Goal: Check status

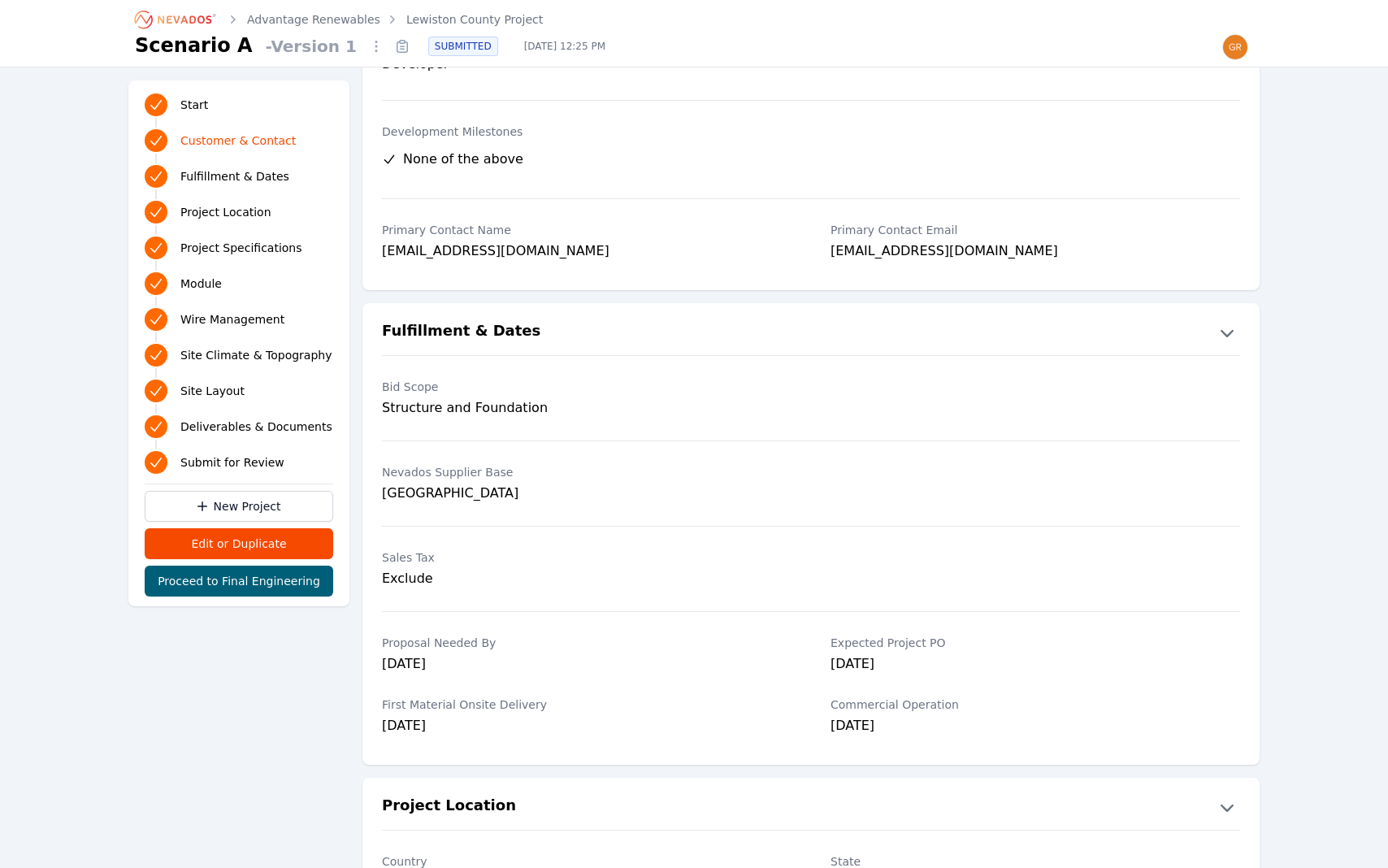
scroll to position [191, 0]
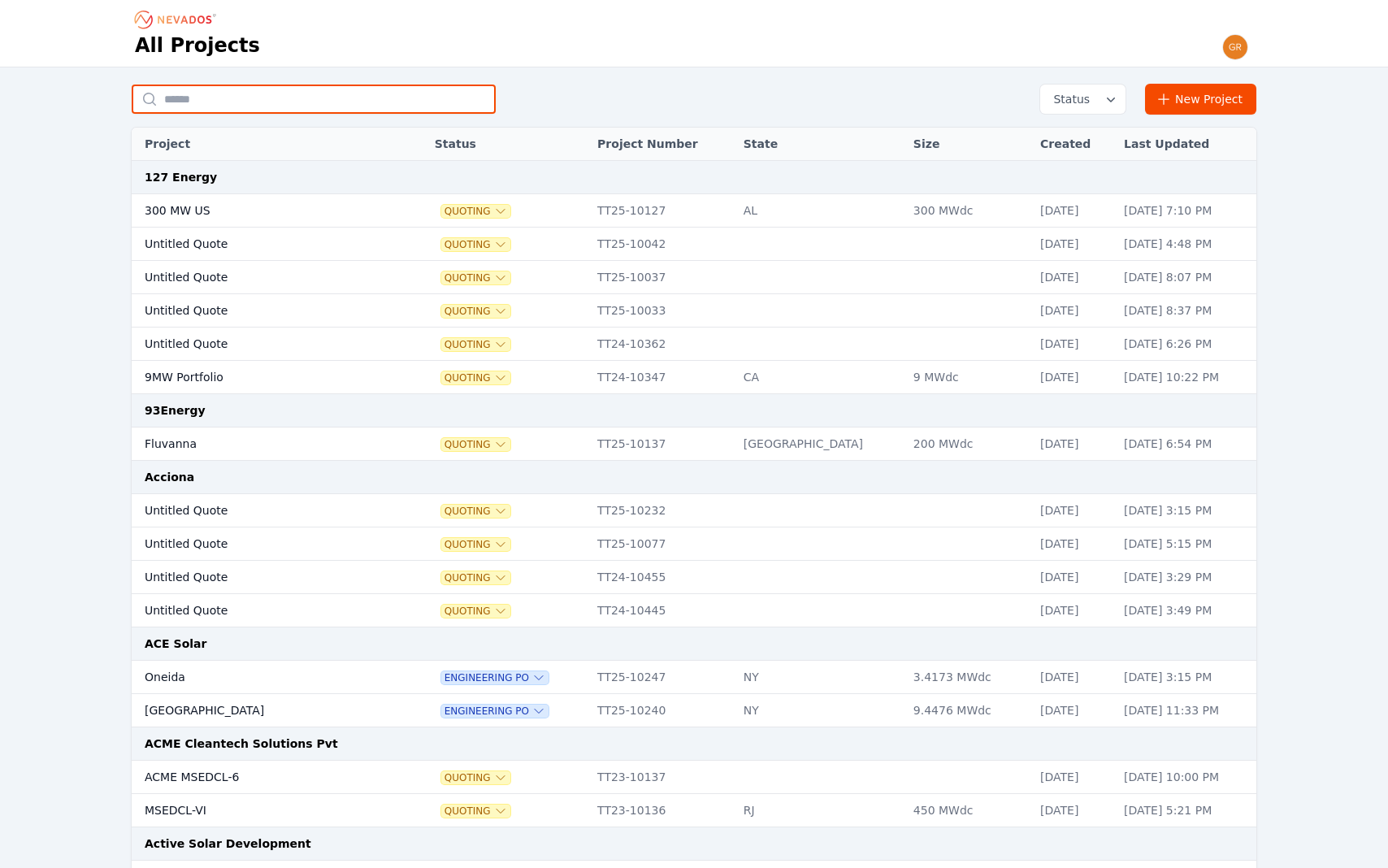
click at [281, 94] on input "text" at bounding box center [313, 100] width 364 height 30
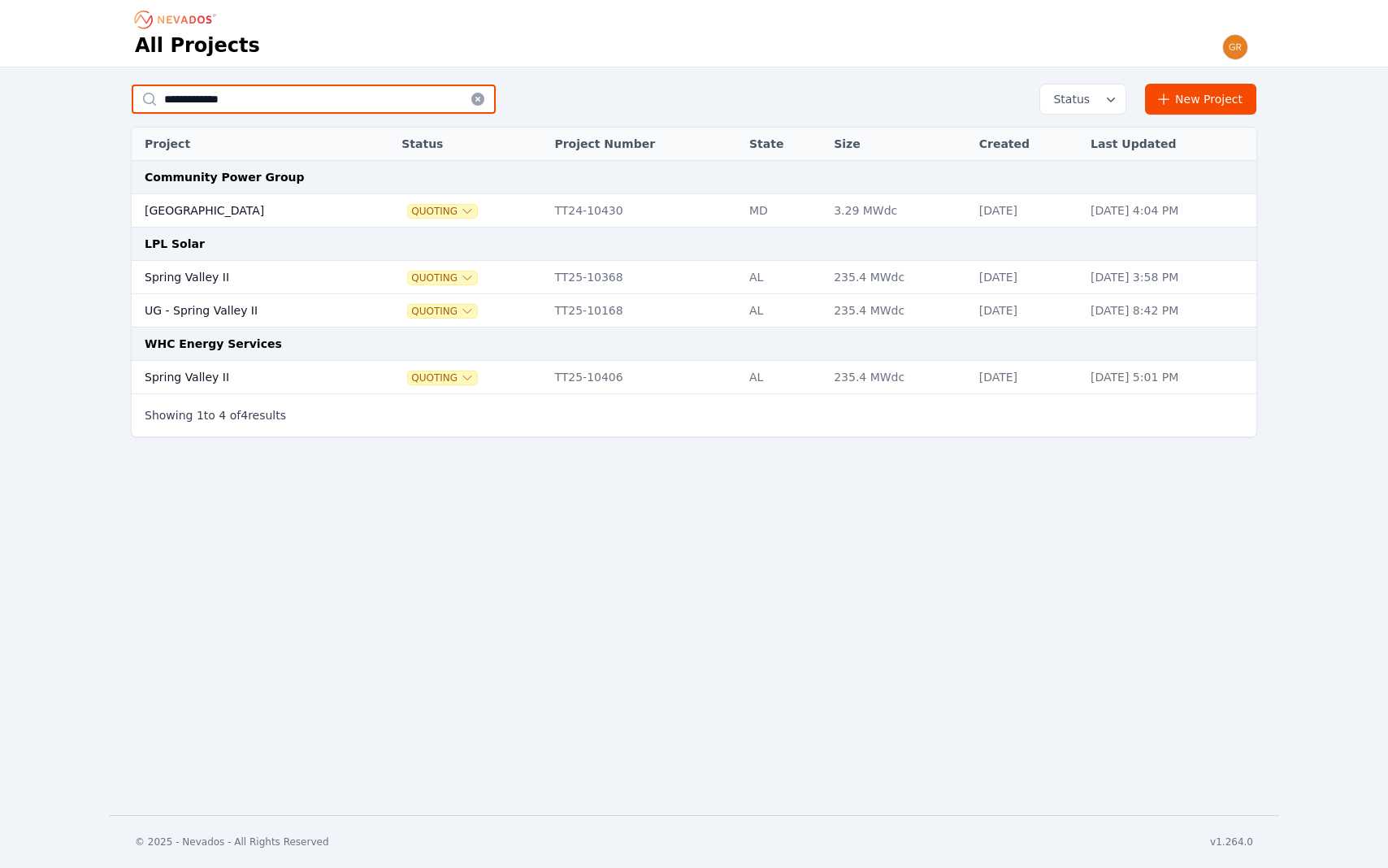
type input "**********"
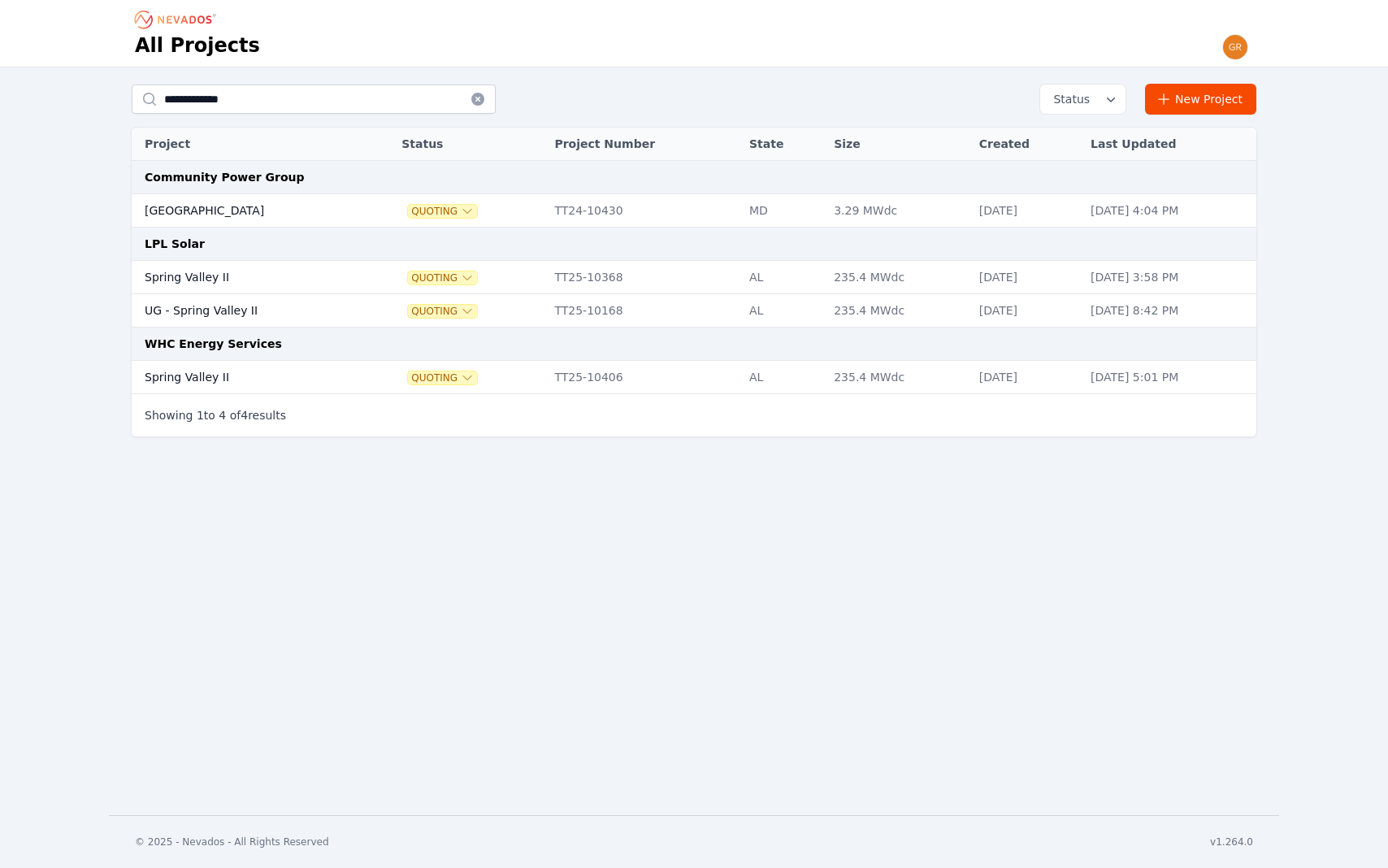
click at [188, 376] on td "Spring Valley II" at bounding box center [249, 378] width 235 height 34
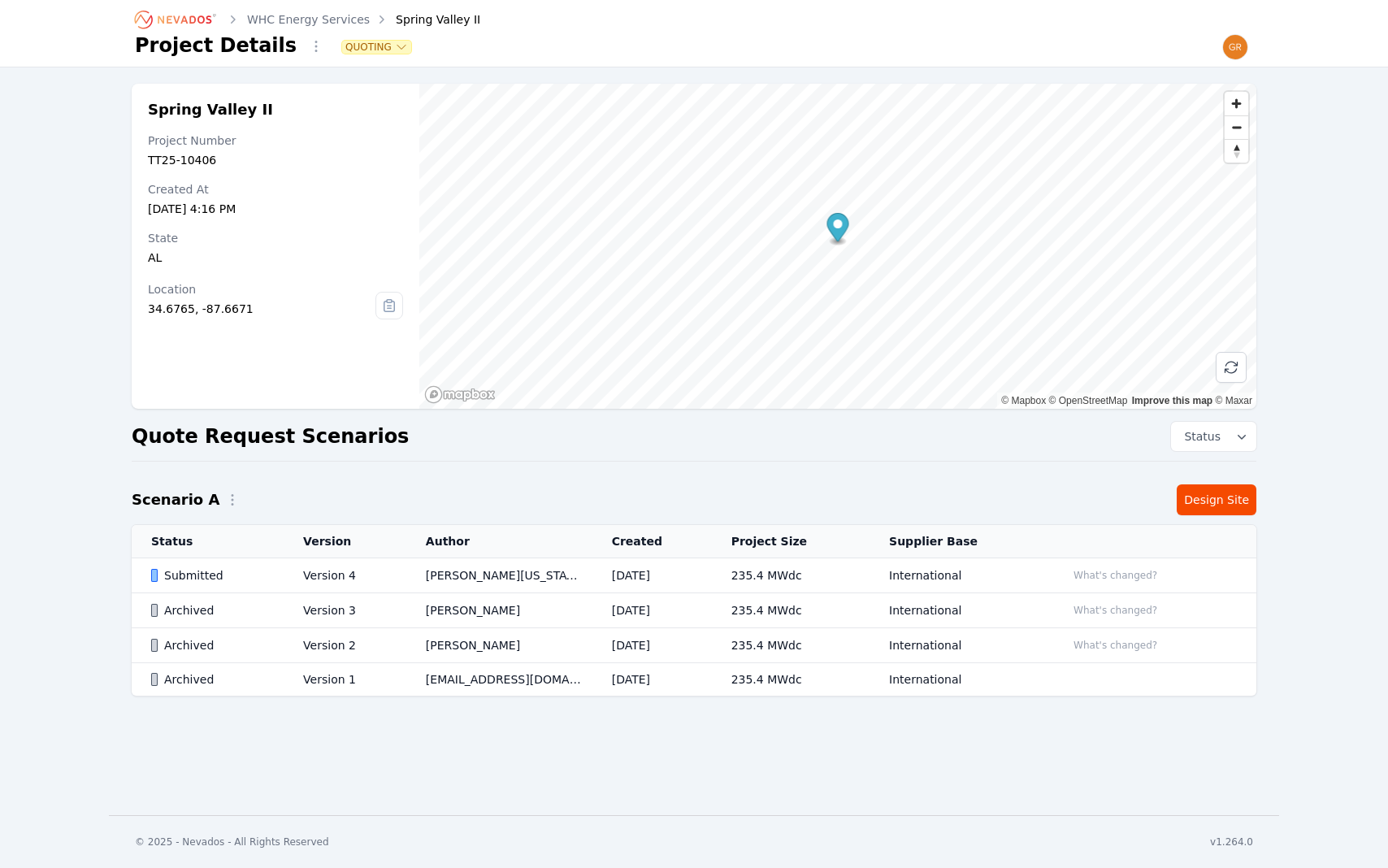
click at [196, 577] on div "Submitted" at bounding box center [214, 575] width 125 height 16
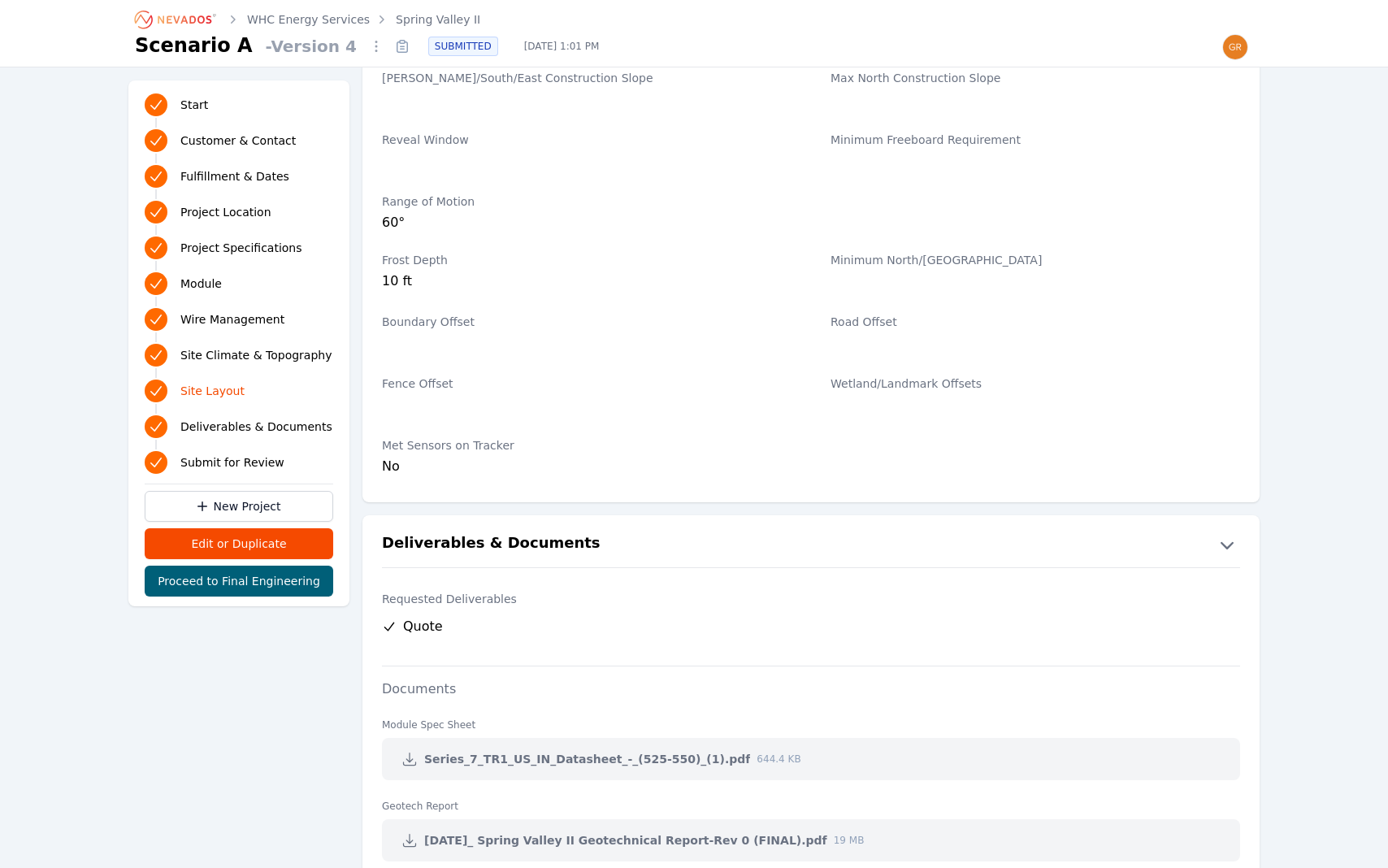
scroll to position [2895, 0]
